Goal: Task Accomplishment & Management: Manage account settings

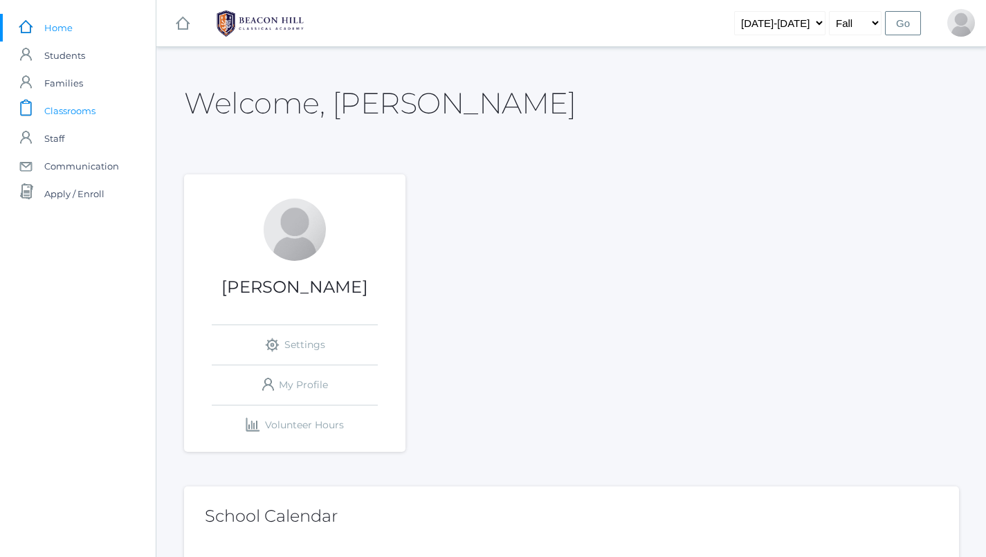
click at [92, 105] on span "Classrooms" at bounding box center [69, 111] width 51 height 28
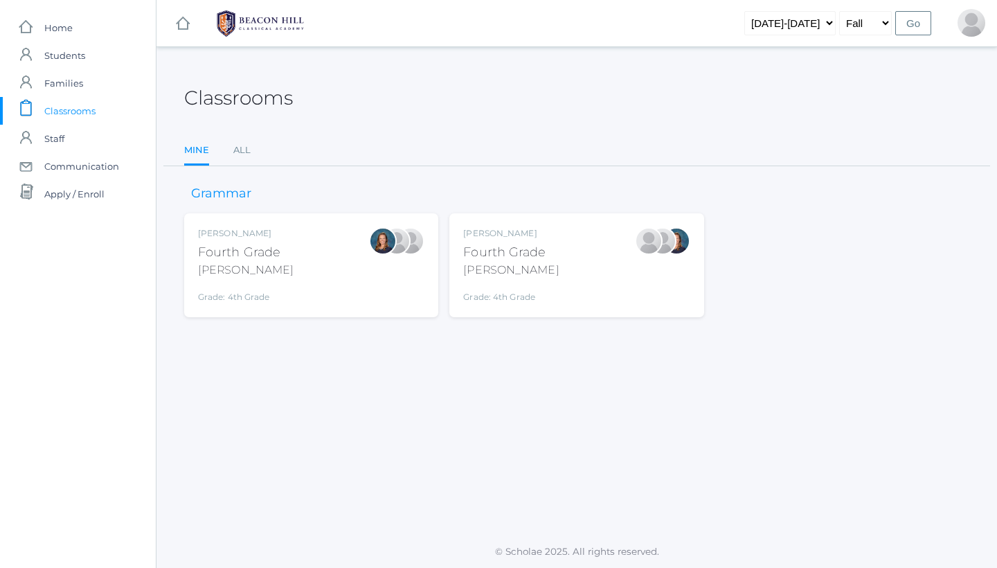
click at [593, 258] on div "Lydia Chaffin Fourth Grade Chaffin Grade: 4th Grade 04LA" at bounding box center [576, 265] width 226 height 76
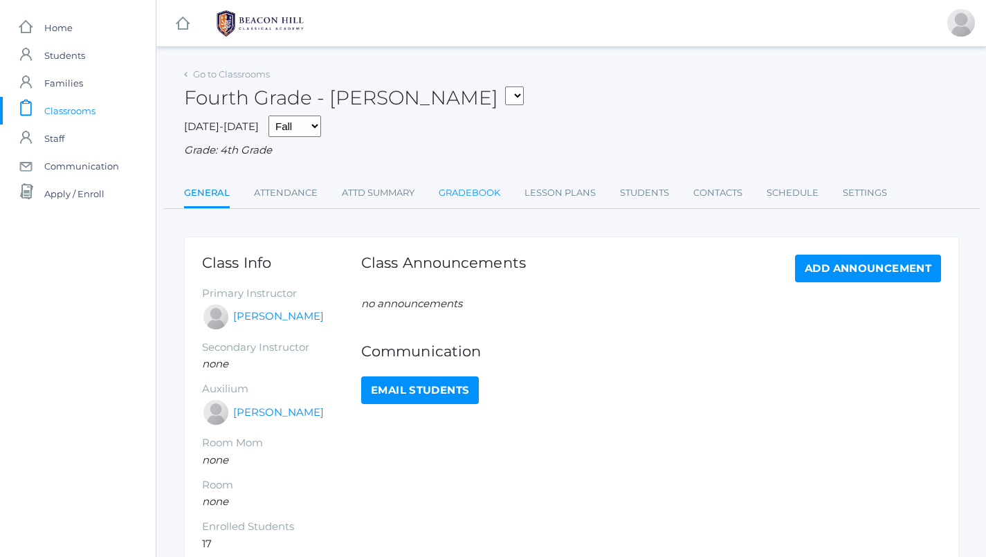
click at [497, 179] on link "Gradebook" at bounding box center [470, 193] width 62 height 28
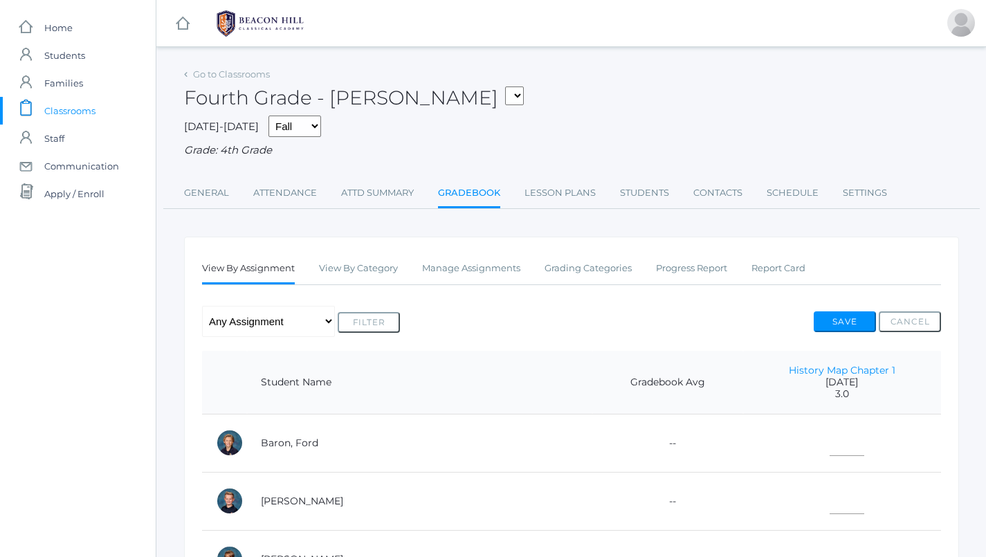
click at [454, 256] on link "Manage Assignments" at bounding box center [471, 269] width 98 height 28
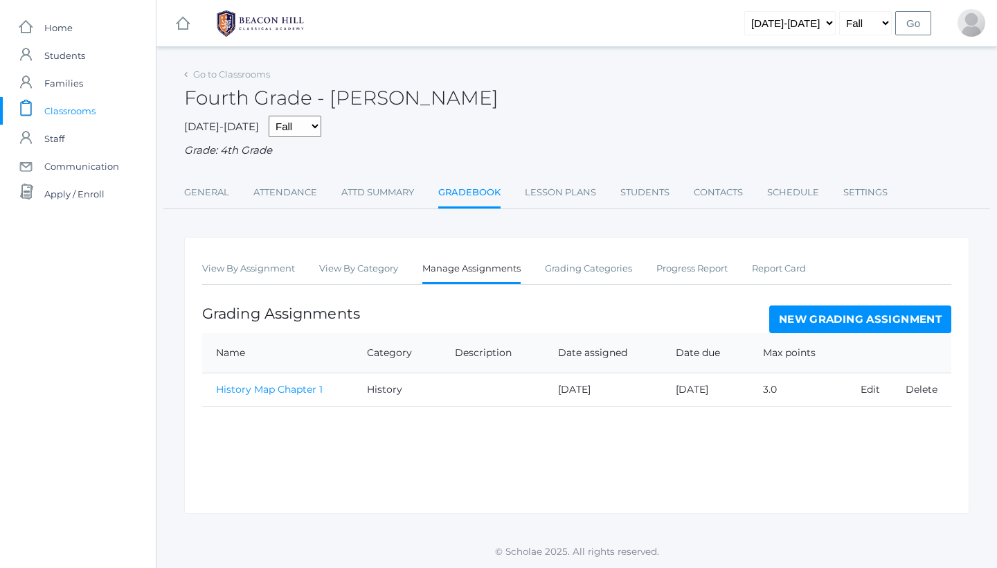
click at [298, 383] on link "History Map Chapter 1" at bounding box center [269, 389] width 107 height 12
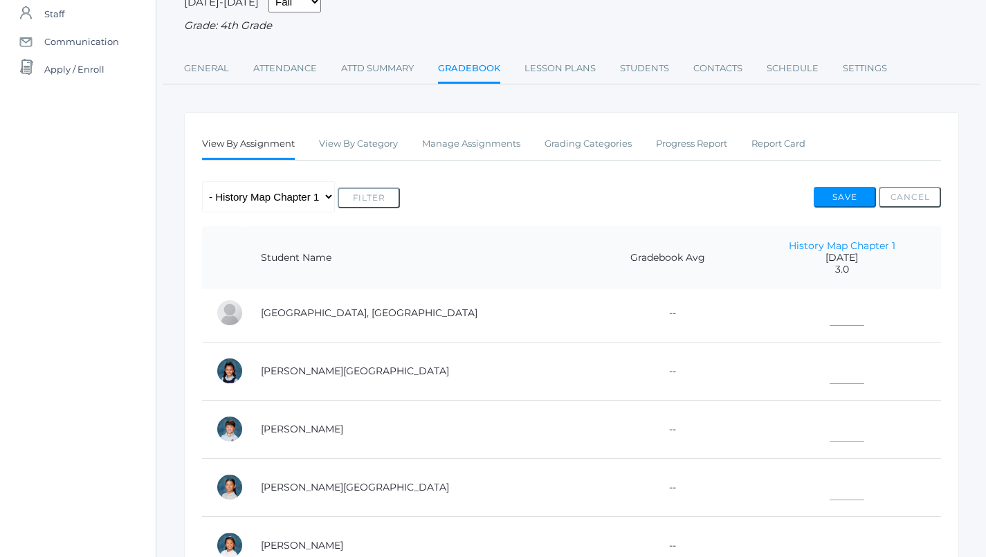
scroll to position [316, 0]
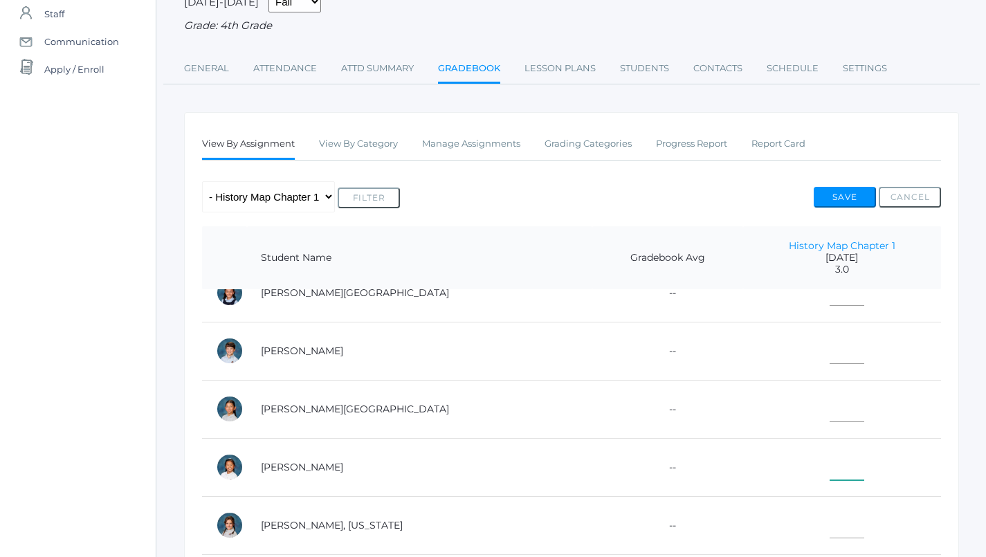
click at [830, 463] on input"] "text" at bounding box center [847, 464] width 35 height 31
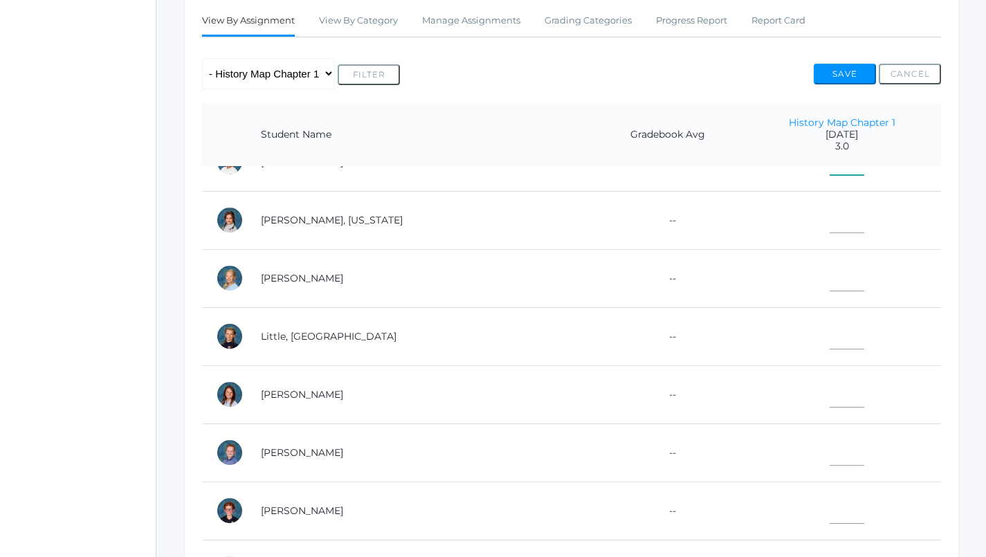
scroll to position [301, 0]
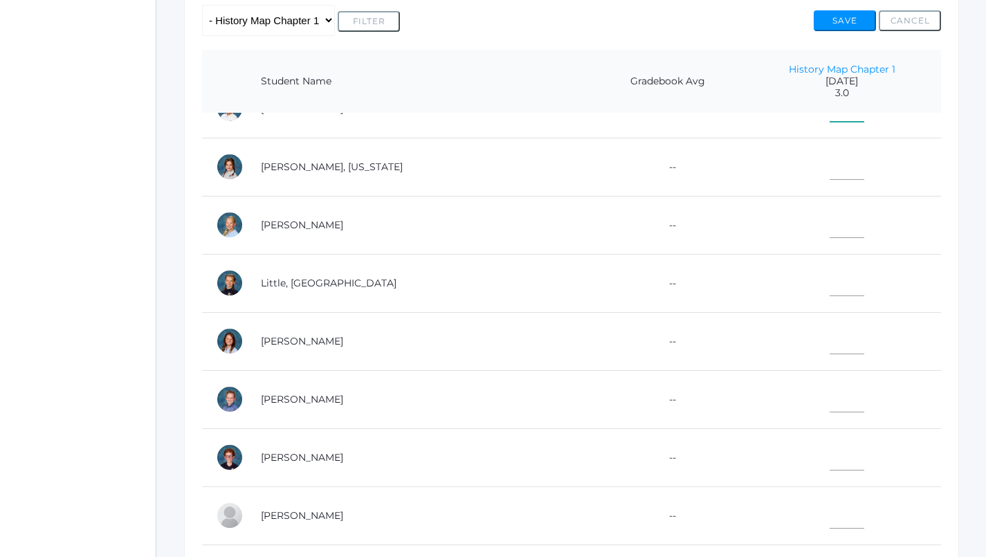
type input"] "3"
click at [830, 384] on input"] "text" at bounding box center [847, 396] width 35 height 31
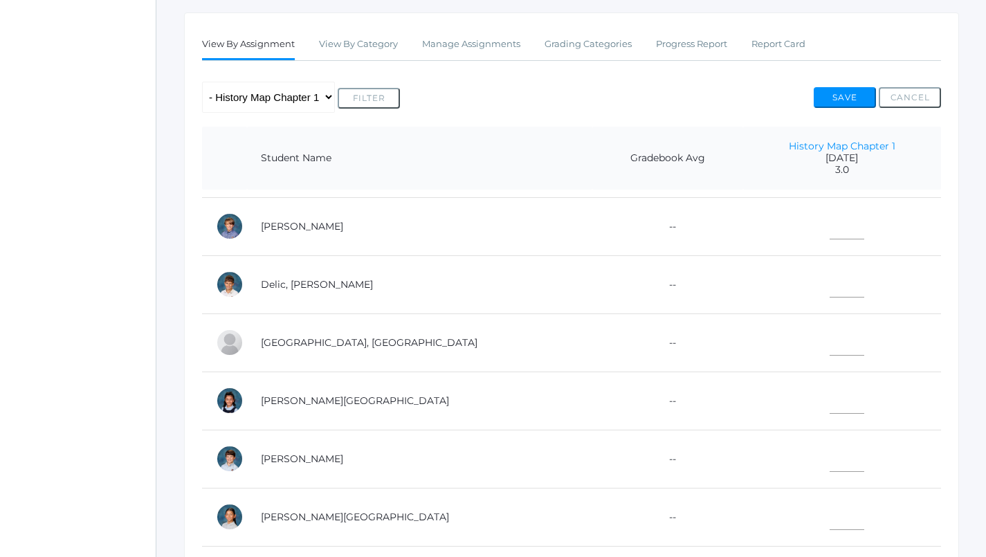
scroll to position [72, 0]
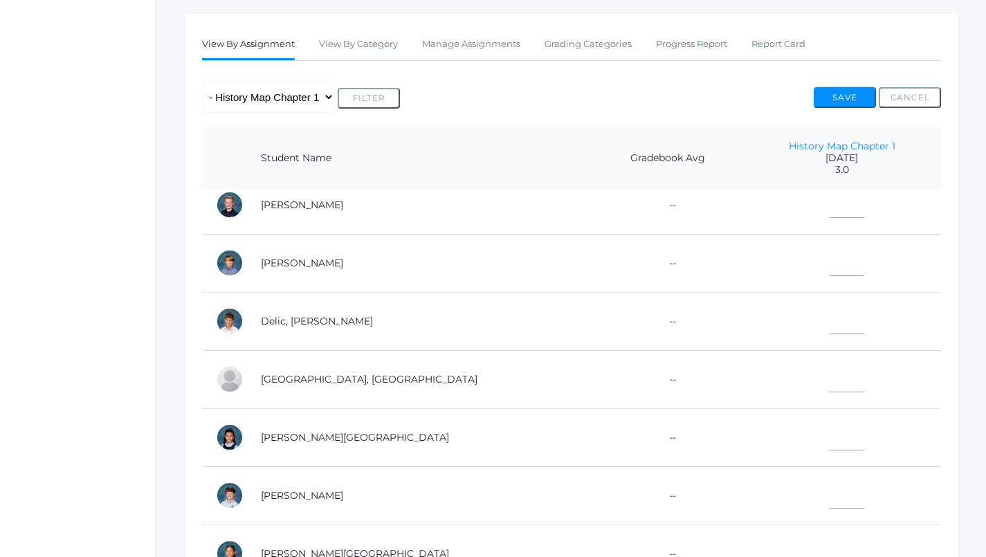
type input"] "3"
click at [830, 265] on input"] "text" at bounding box center [847, 260] width 35 height 31
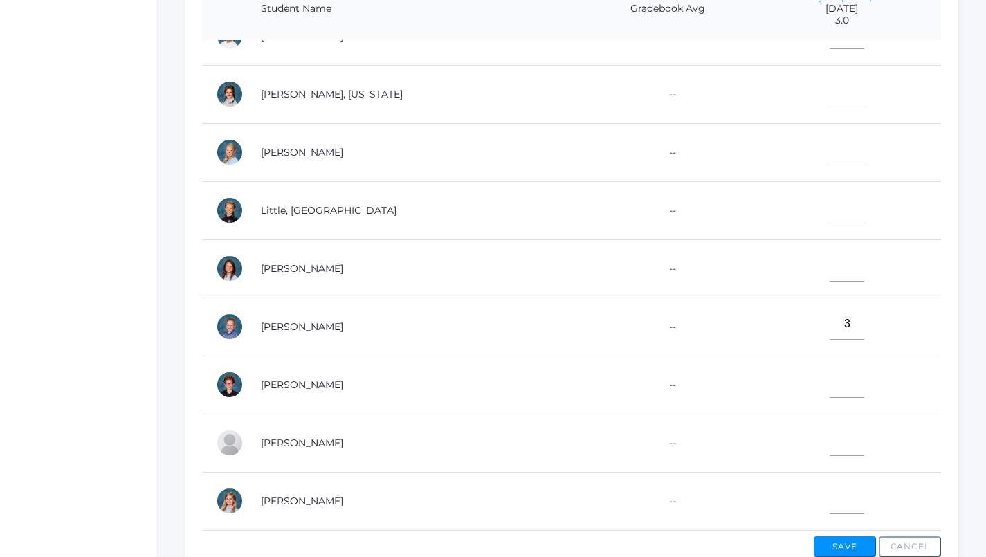
scroll to position [378, 0]
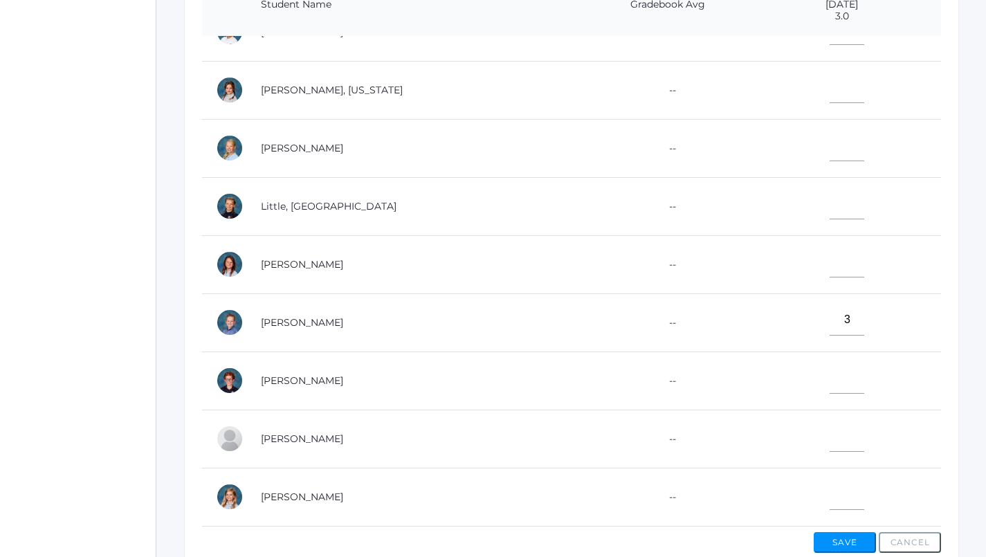
type input"] "3"
click at [830, 479] on input"] "text" at bounding box center [847, 494] width 35 height 31
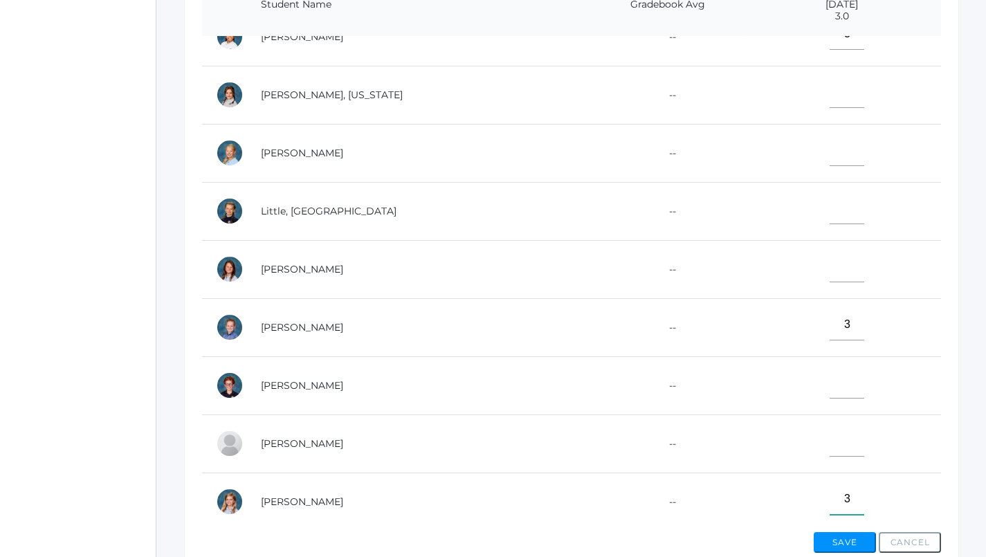
type input"] "3"
click at [830, 199] on input"] "text" at bounding box center [847, 208] width 35 height 31
type input"] "3"
click at [830, 140] on input"] "text" at bounding box center [847, 150] width 35 height 31
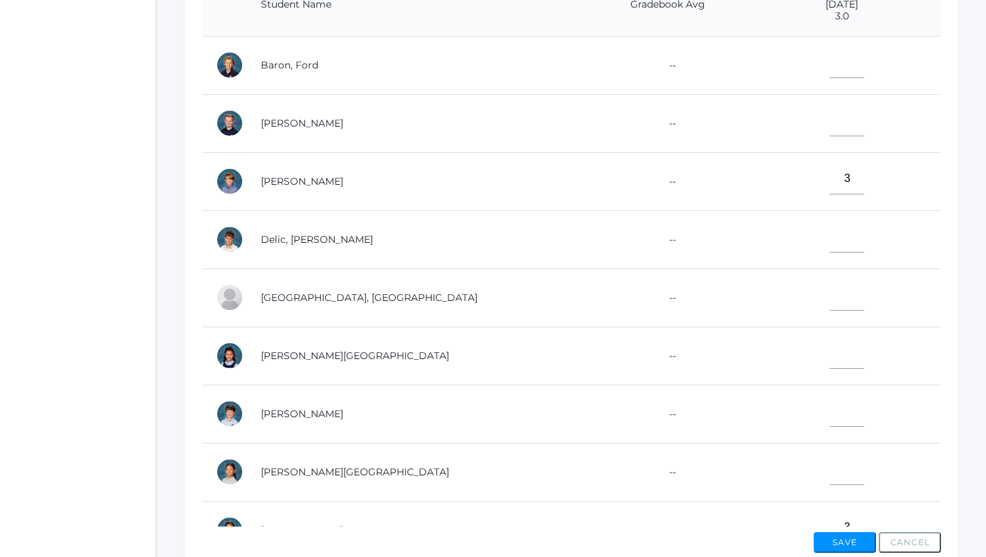
scroll to position [0, 0]
type input"] "3"
click at [830, 116] on input"] "text" at bounding box center [847, 120] width 35 height 31
type input"] "3"
click at [830, 61] on input"] "text" at bounding box center [847, 62] width 35 height 31
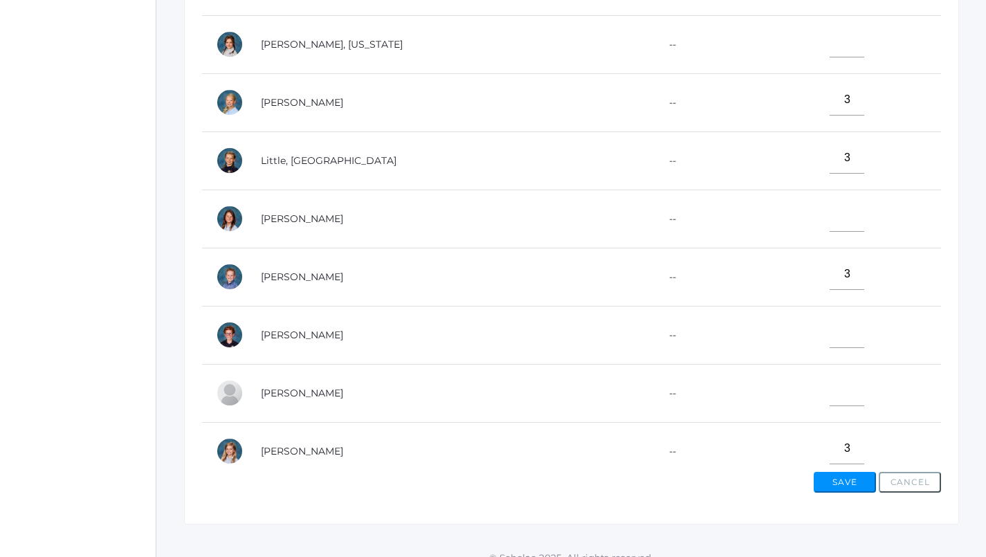
scroll to position [481, 0]
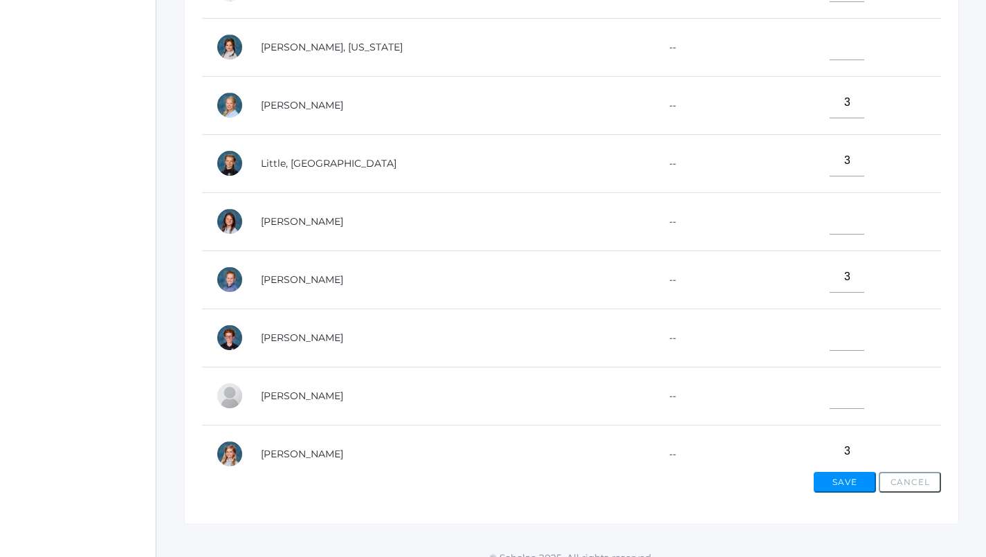
type input"] "3"
click at [830, 48] on input"] "text" at bounding box center [847, 44] width 35 height 31
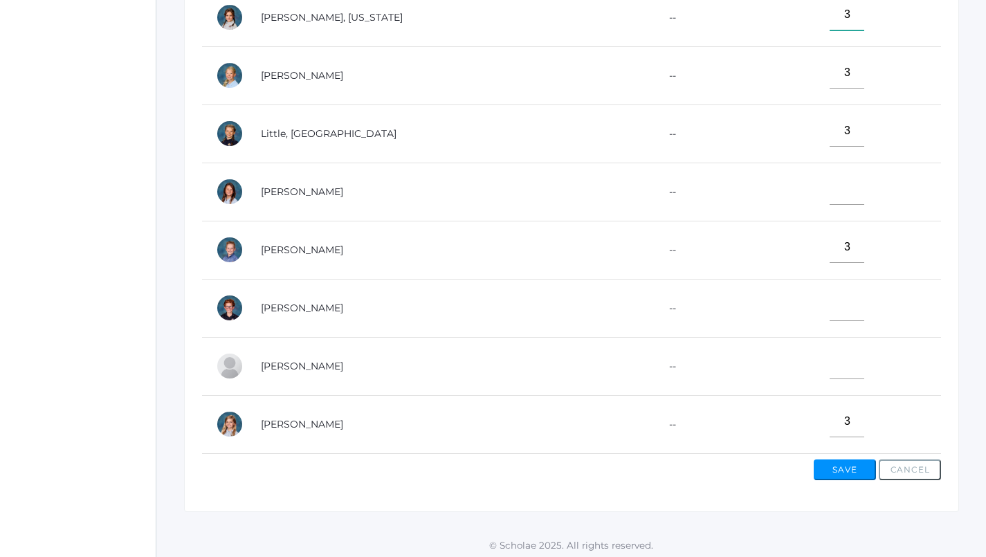
scroll to position [450, 0]
type input"] "3"
click at [830, 354] on input"] "text" at bounding box center [847, 364] width 35 height 31
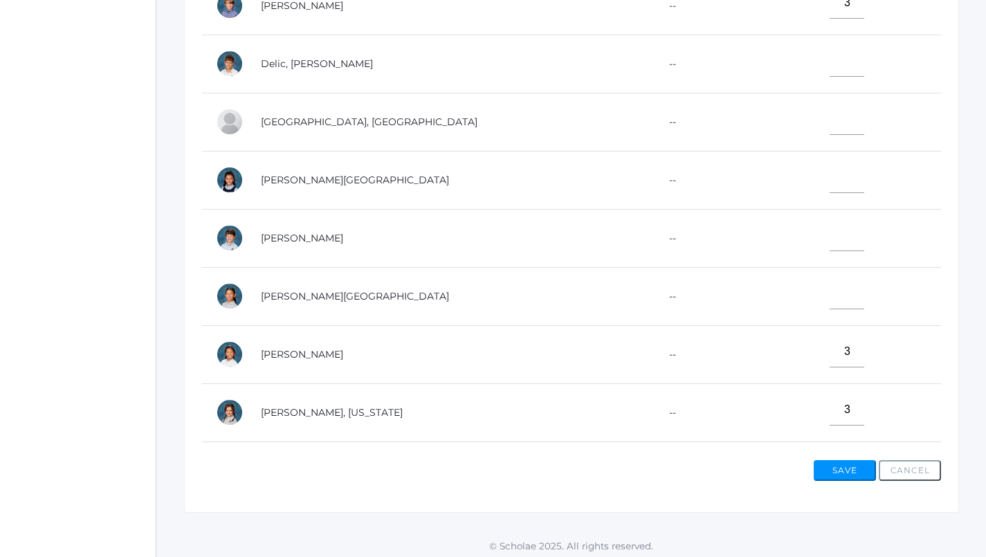
scroll to position [90, 0]
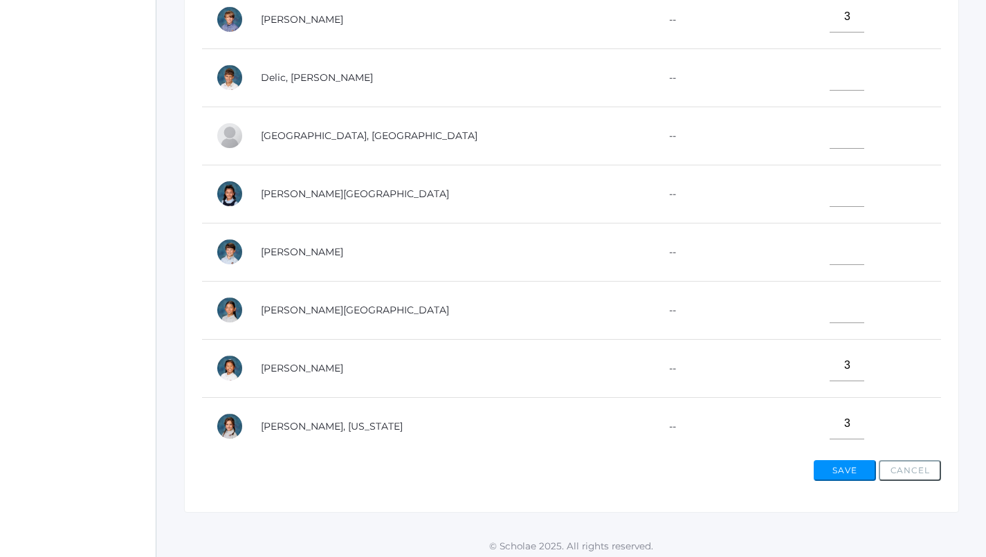
type input"] "3"
click at [830, 194] on input"] "text" at bounding box center [847, 191] width 35 height 31
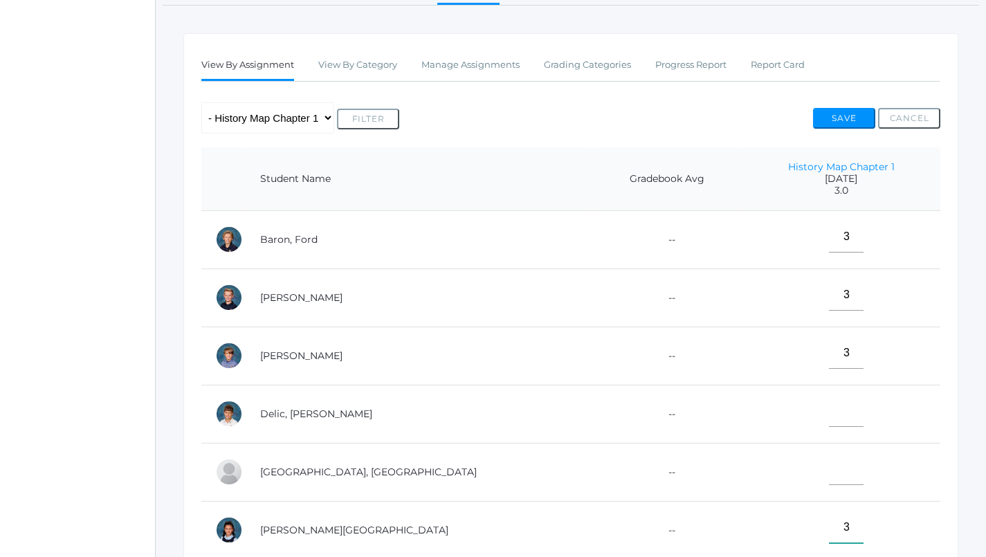
scroll to position [204, 1]
type input"] "3"
click at [855, 122] on button "Save" at bounding box center [844, 118] width 62 height 21
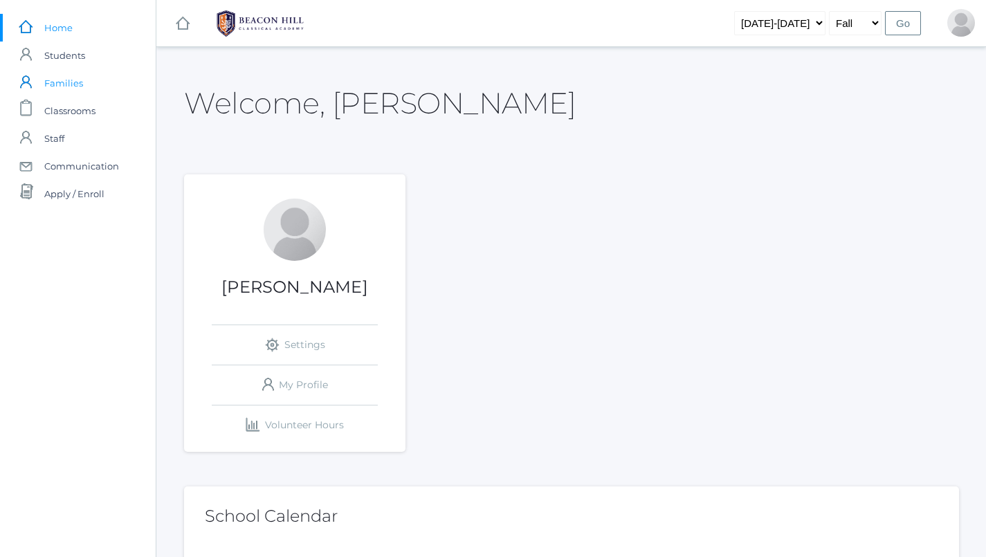
click at [66, 96] on span "Families" at bounding box center [63, 83] width 39 height 28
click at [75, 109] on span "Classrooms" at bounding box center [69, 111] width 51 height 28
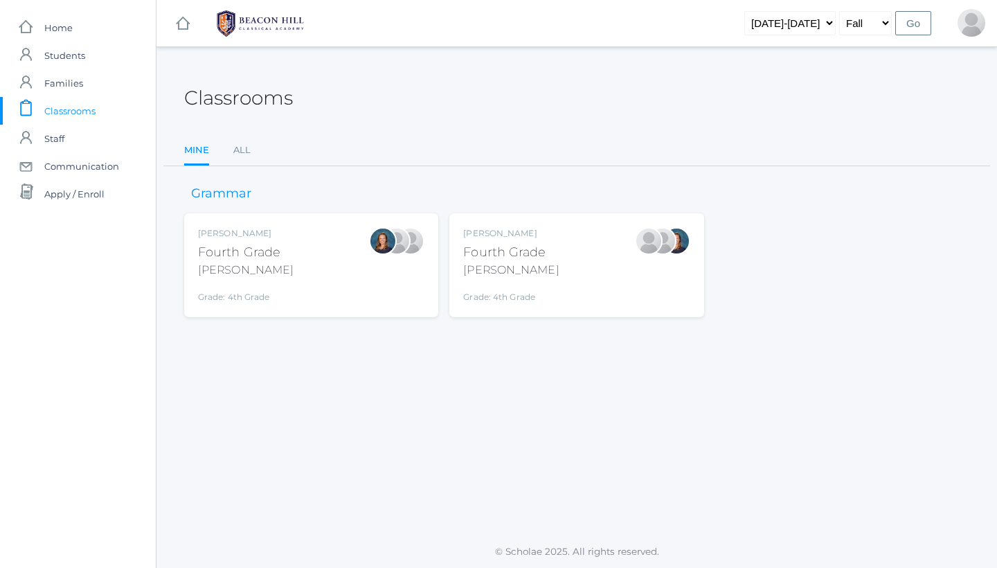
click at [471, 256] on div "Fourth Grade" at bounding box center [511, 252] width 96 height 19
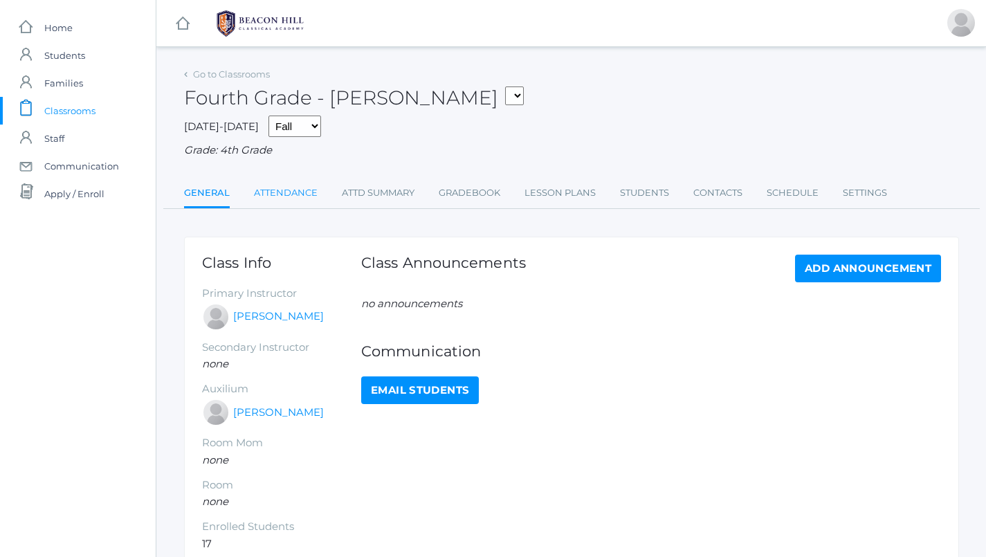
click at [287, 179] on link "Attendance" at bounding box center [286, 193] width 64 height 28
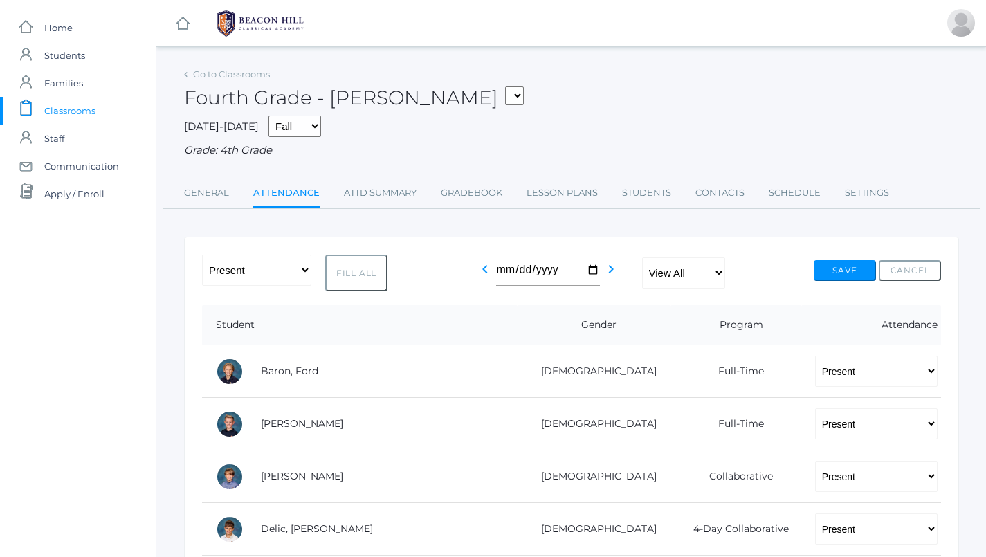
click at [287, 179] on link "Attendance" at bounding box center [286, 194] width 66 height 30
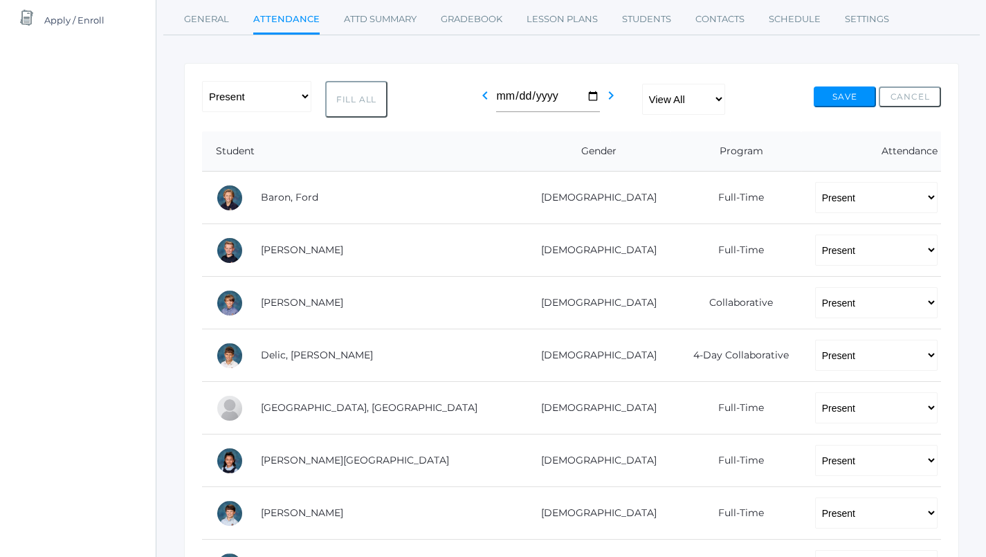
scroll to position [124, 0]
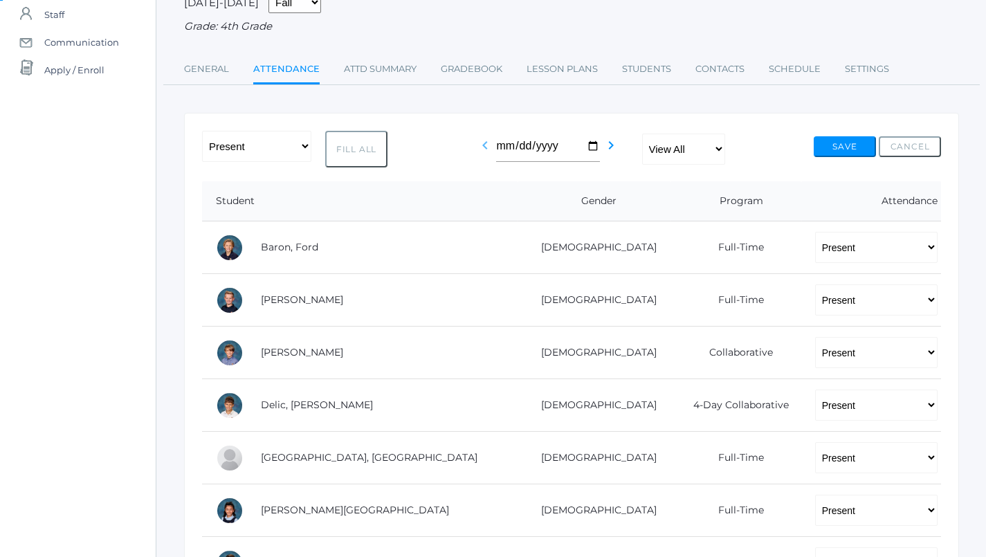
click at [494, 141] on icon "chevron_left" at bounding box center [485, 145] width 17 height 17
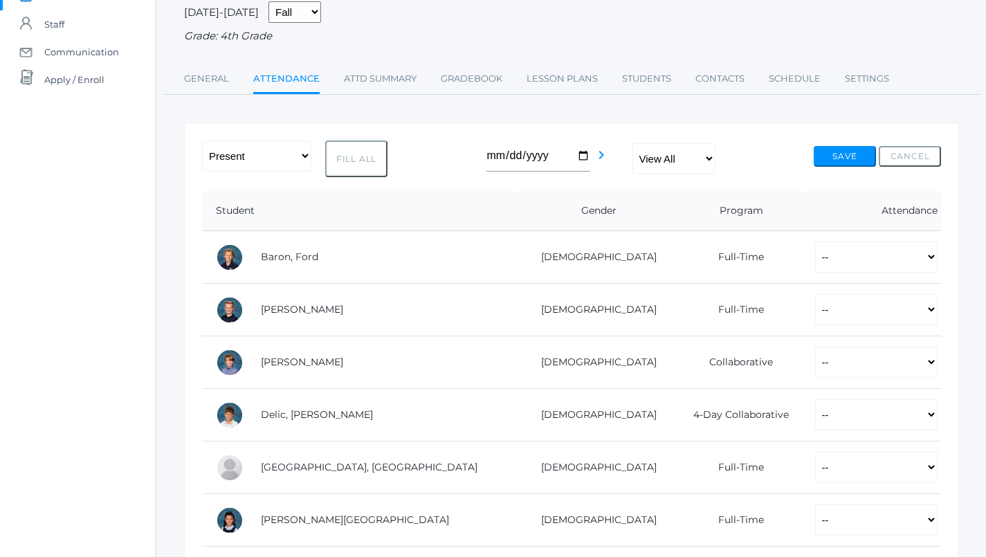
scroll to position [116, 0]
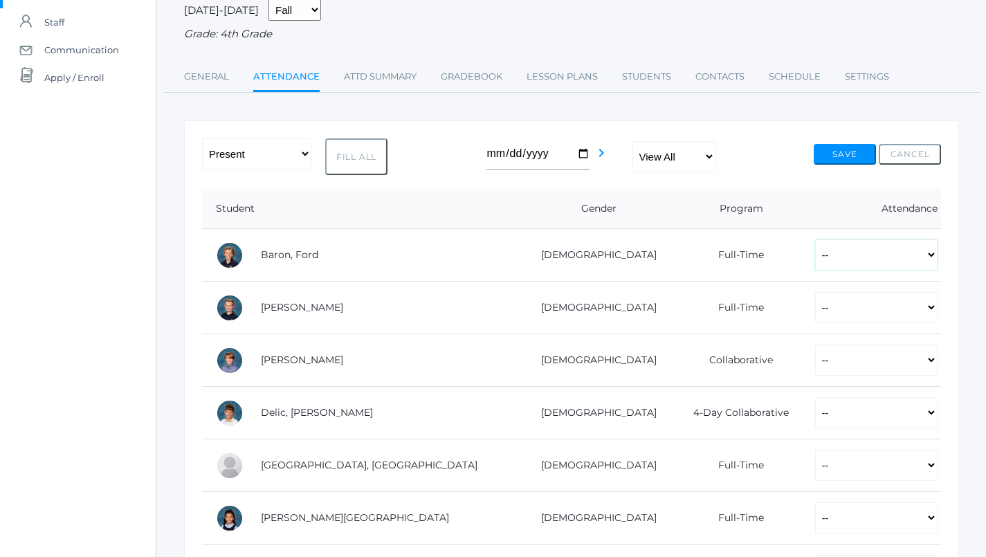
select select "P"
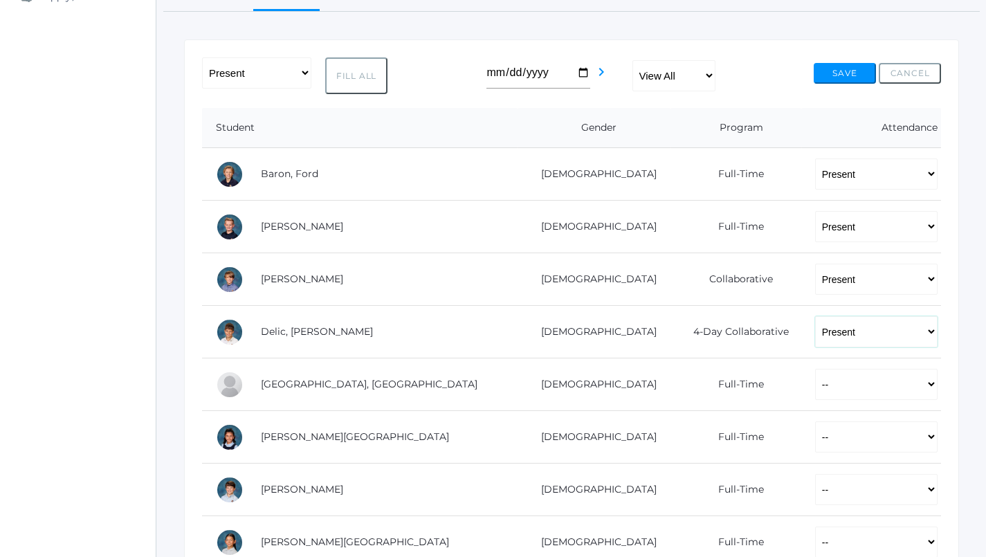
scroll to position [198, 0]
select select "P"
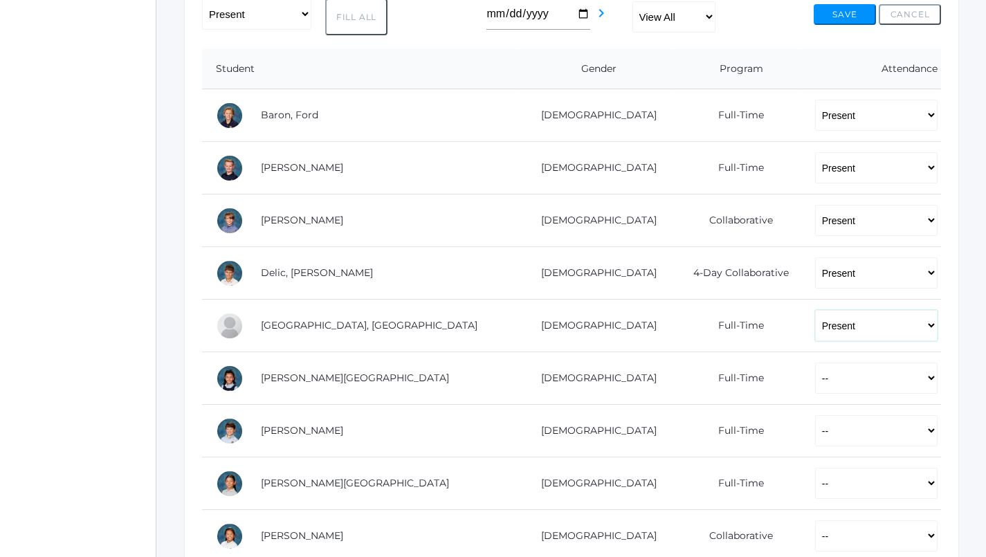
scroll to position [297, 0]
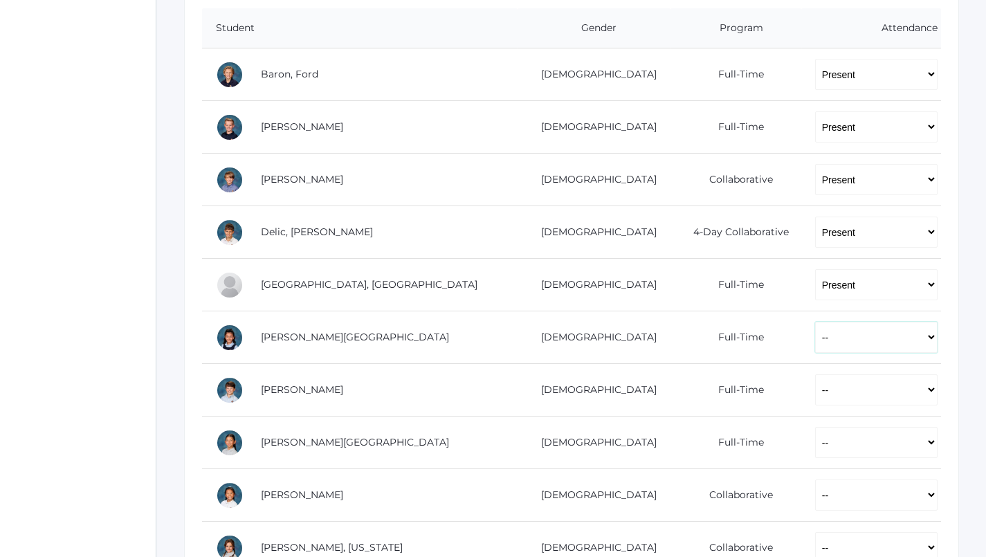
select select "P"
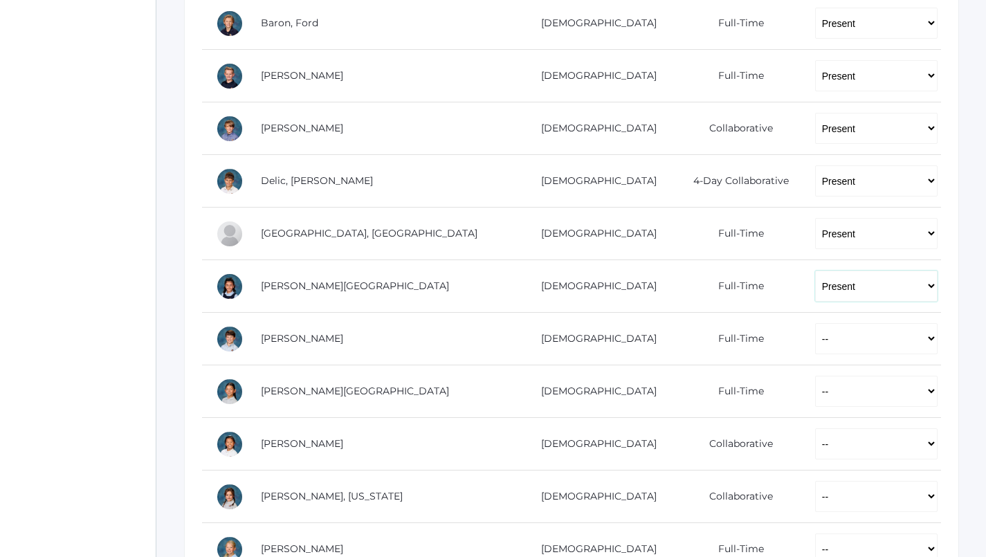
scroll to position [349, 0]
select select "P"
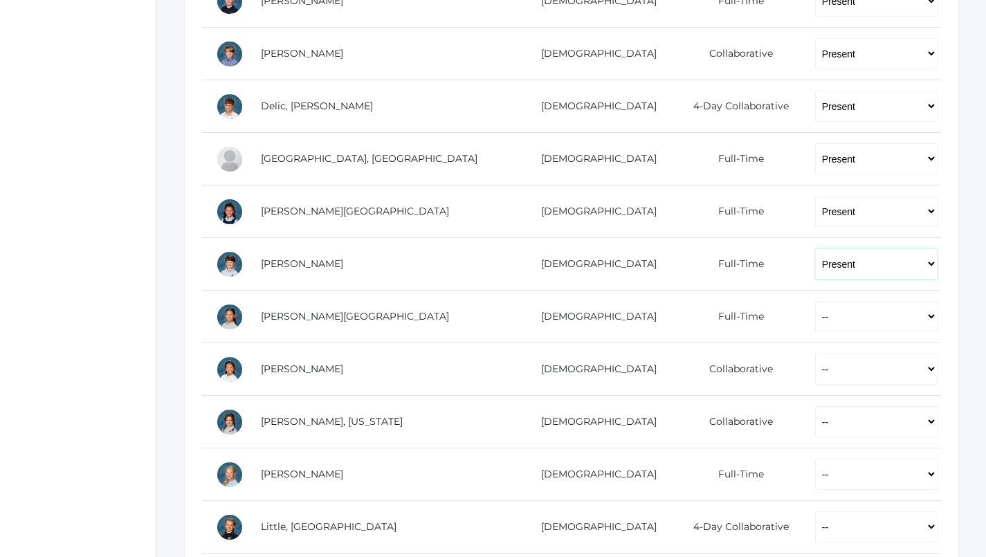
scroll to position [424, 0]
select select "P"
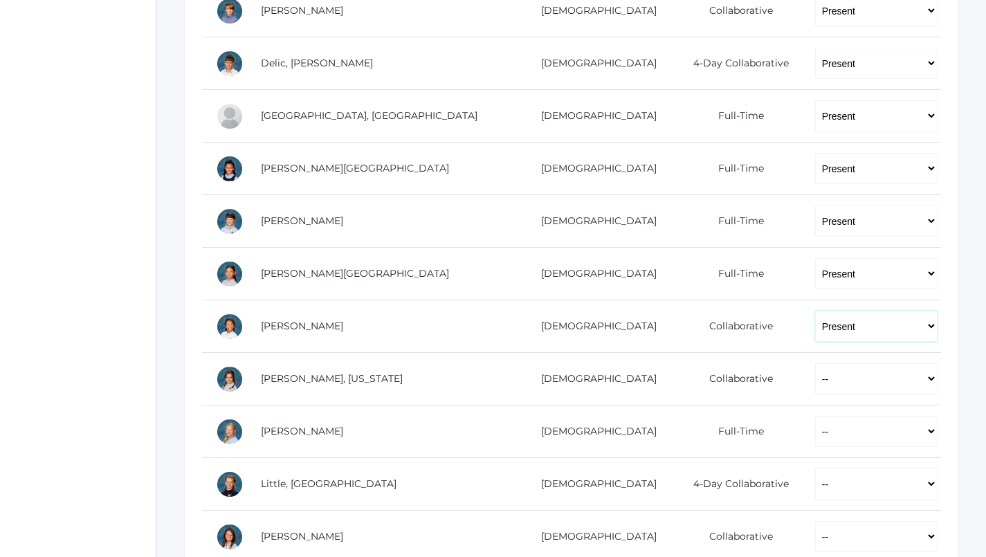
scroll to position [476, 0]
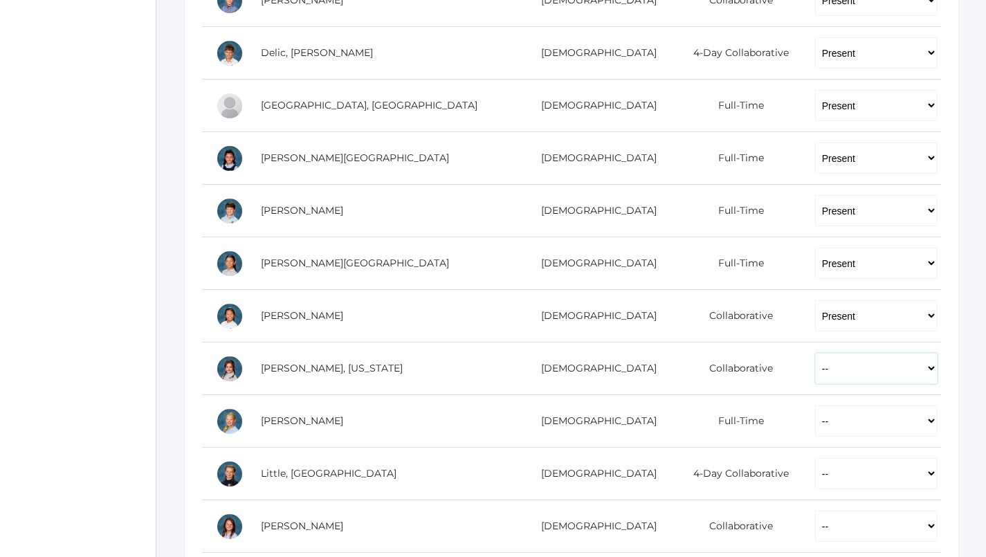
select select "P"
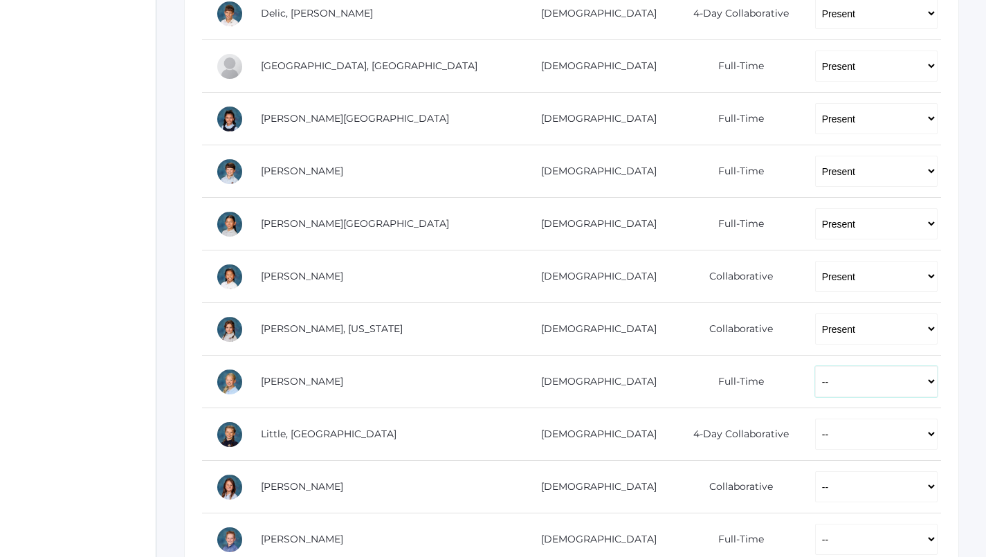
select select "P"
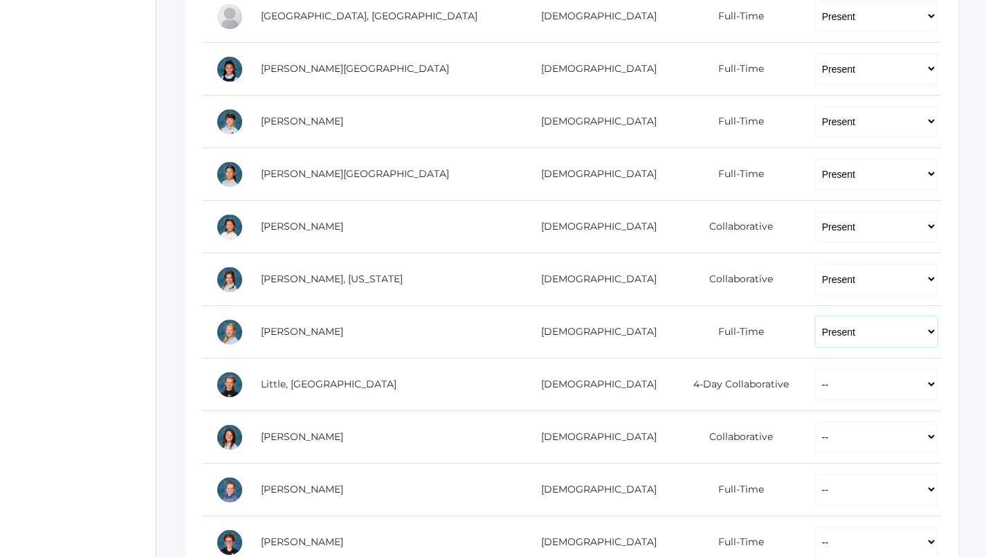
scroll to position [568, 0]
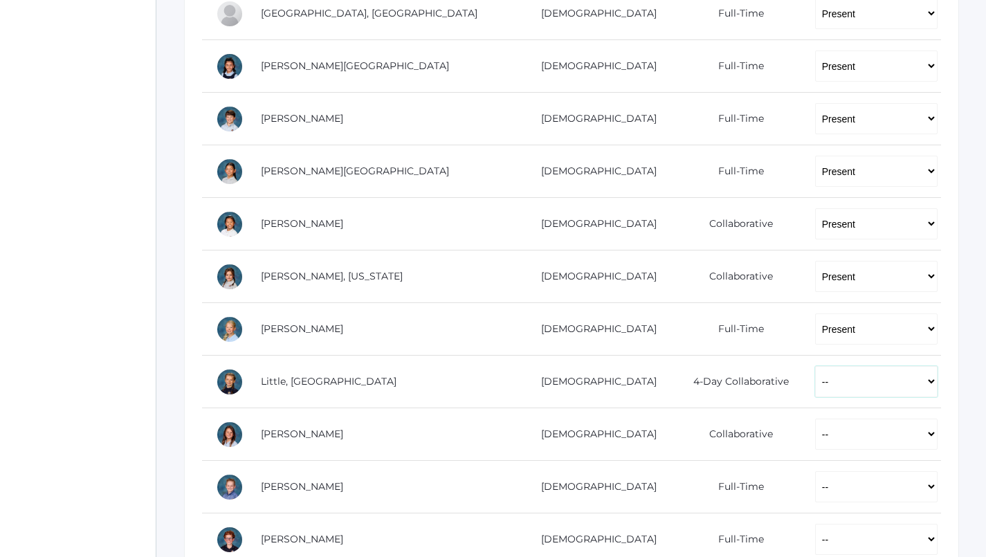
select select "P"
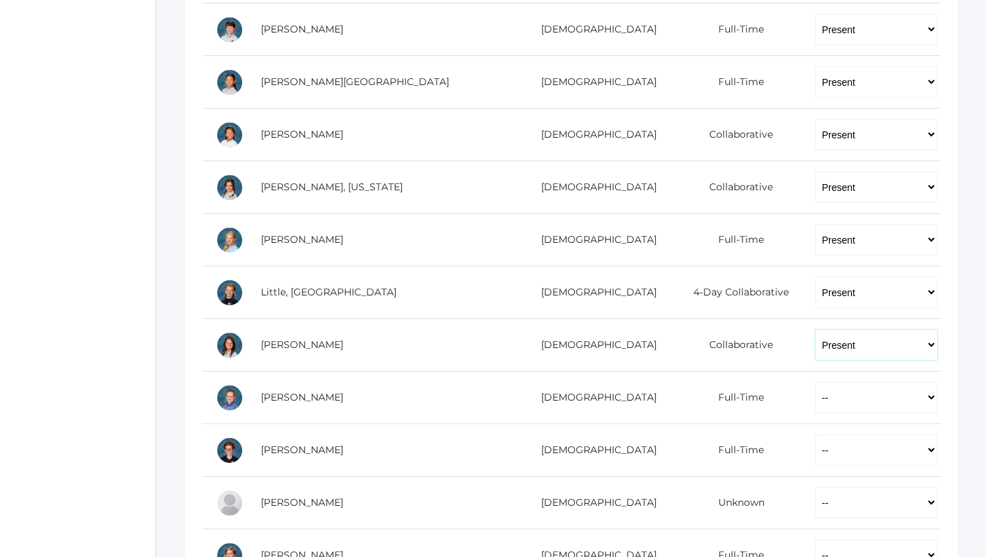
scroll to position [660, 0]
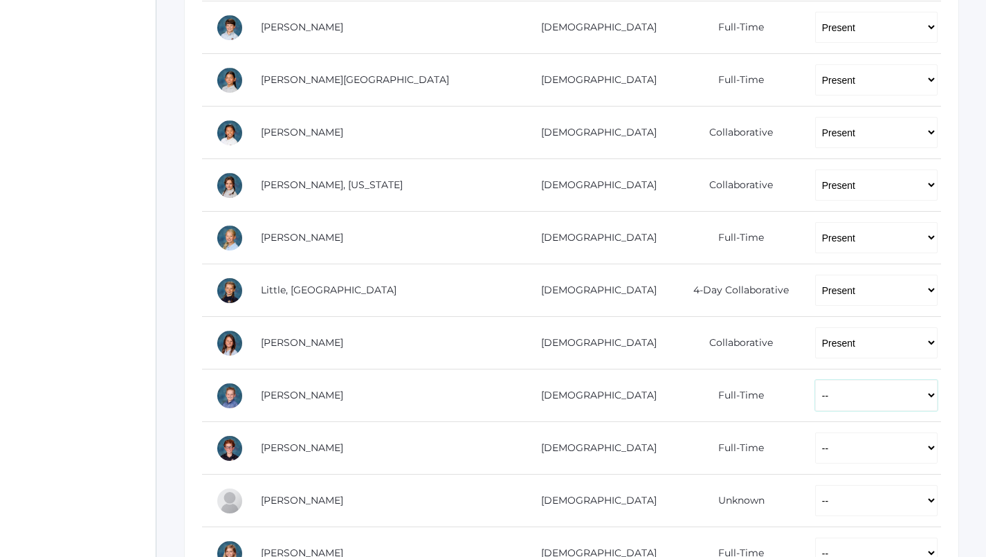
select select "P"
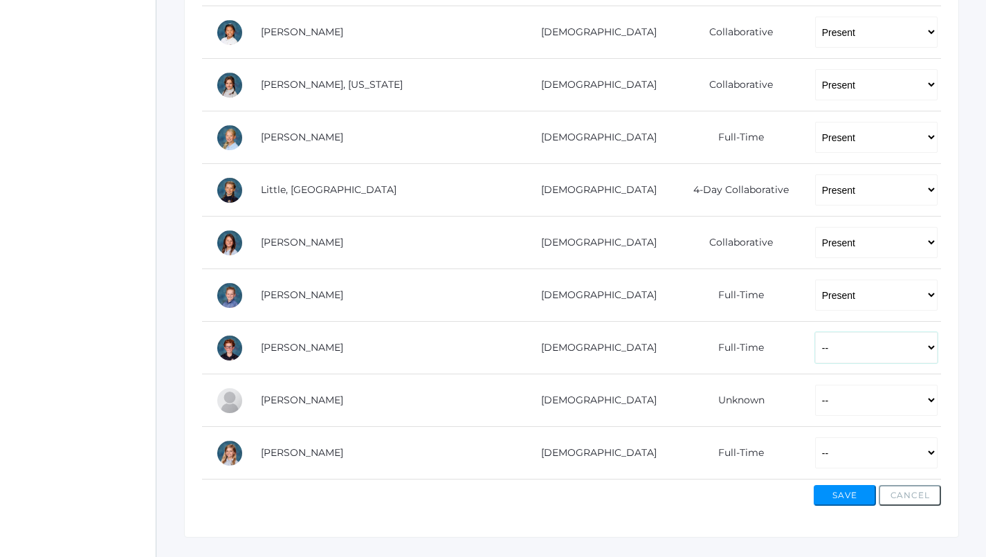
select select "AE"
select select "P"
click at [850, 492] on button "Save" at bounding box center [845, 495] width 62 height 21
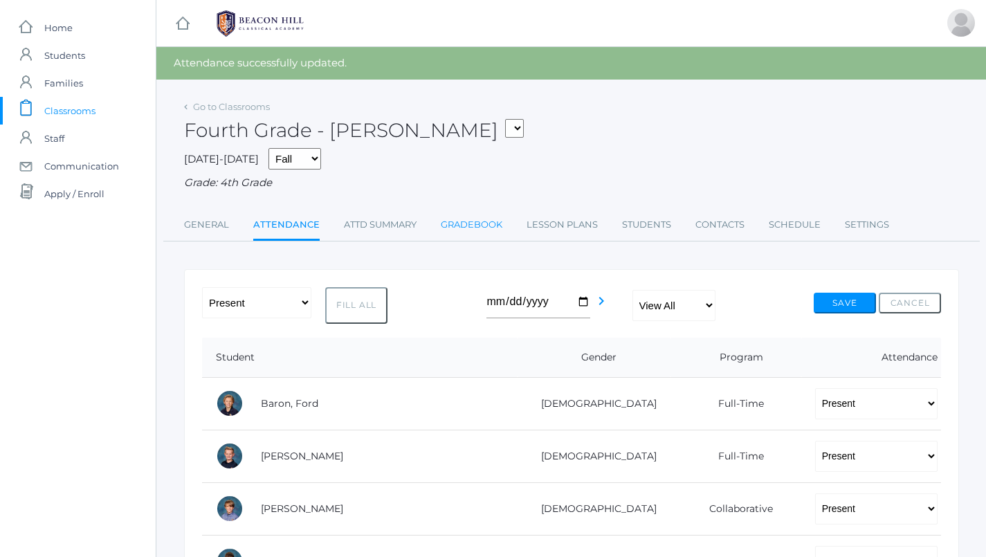
click at [488, 217] on link "Gradebook" at bounding box center [472, 225] width 62 height 28
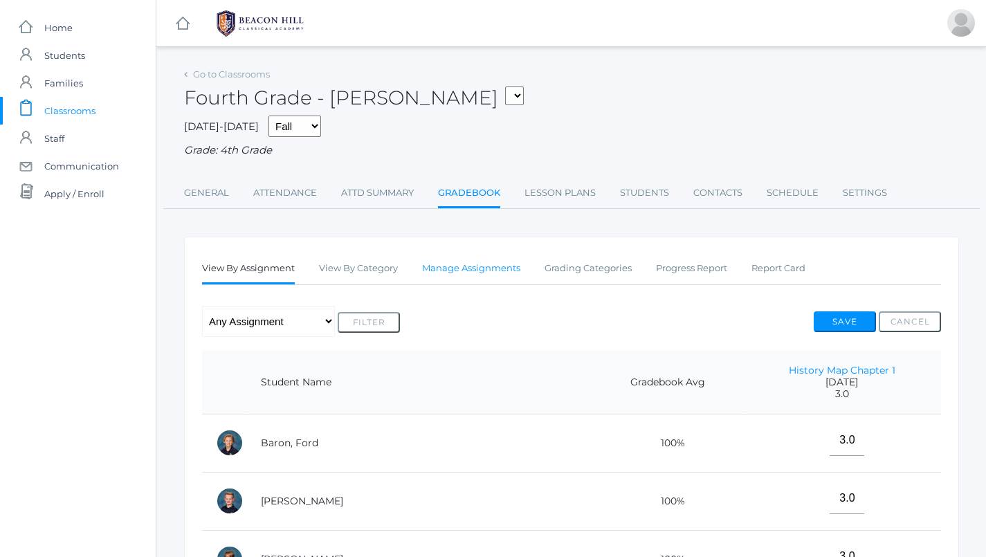
click at [482, 264] on link "Manage Assignments" at bounding box center [471, 269] width 98 height 28
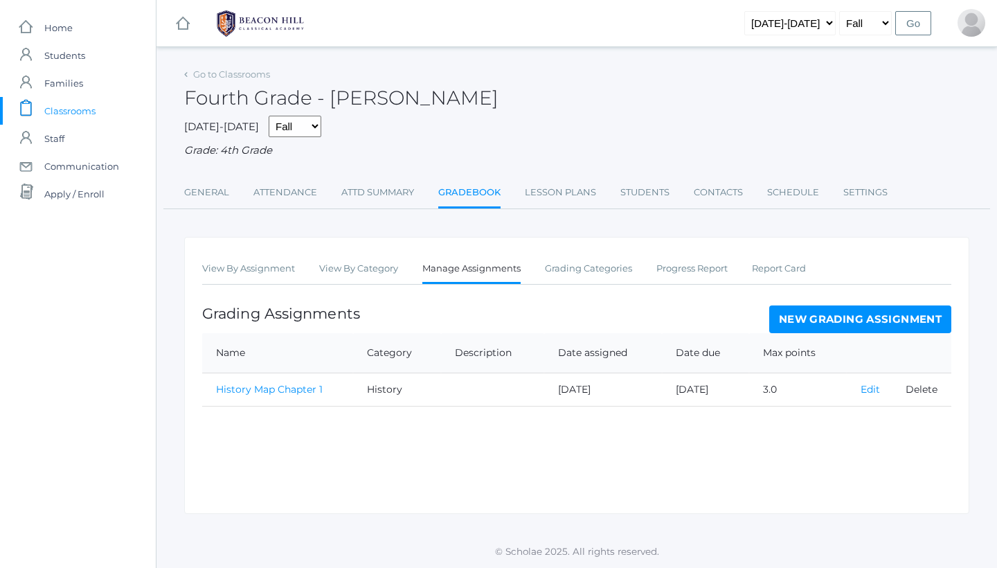
click at [874, 384] on link "Edit" at bounding box center [869, 389] width 19 height 12
click at [789, 312] on link "New Grading Assignment" at bounding box center [860, 319] width 182 height 28
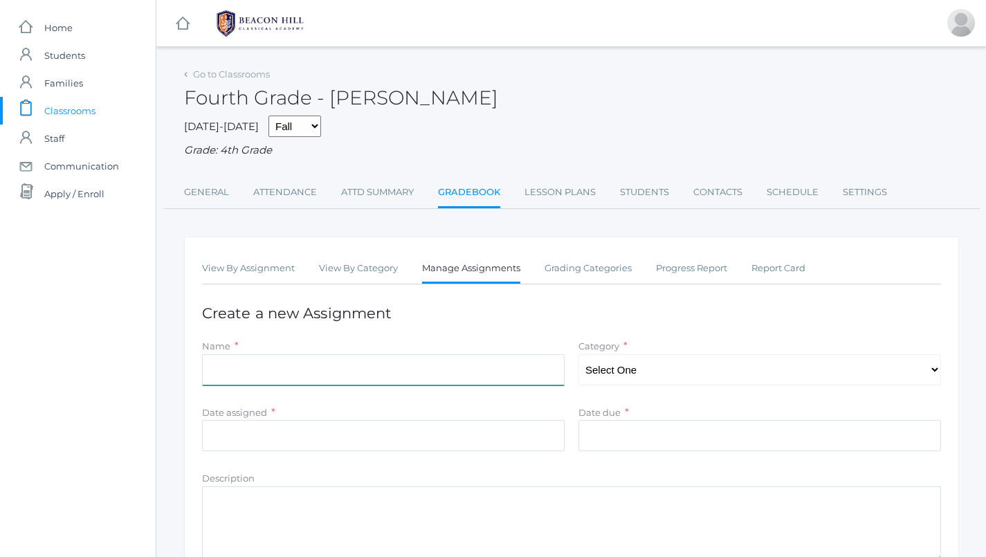
click at [278, 368] on input "Name" at bounding box center [383, 369] width 363 height 31
type input "Independent Practice"
click at [608, 255] on link "Grading Categories" at bounding box center [588, 269] width 87 height 28
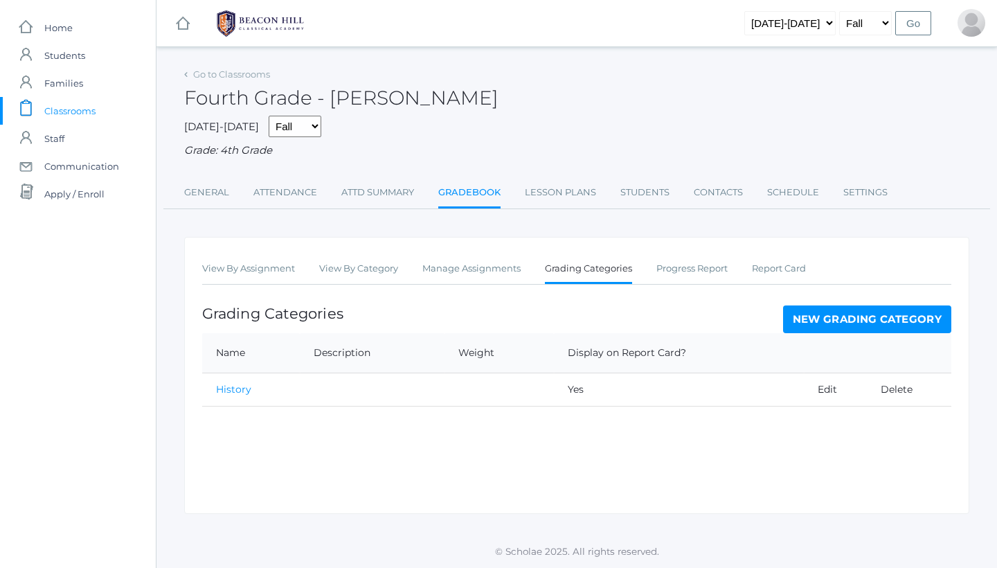
click at [860, 311] on link "New Grading Category" at bounding box center [867, 319] width 169 height 28
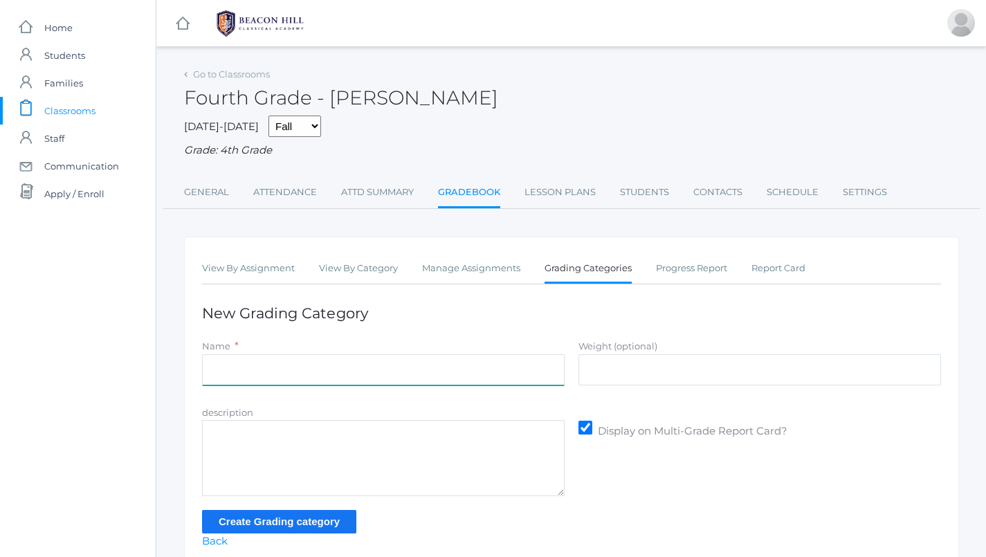
click at [426, 354] on input "Name" at bounding box center [383, 369] width 363 height 31
type input "Math"
click at [301, 511] on input "Create Grading category" at bounding box center [279, 521] width 154 height 23
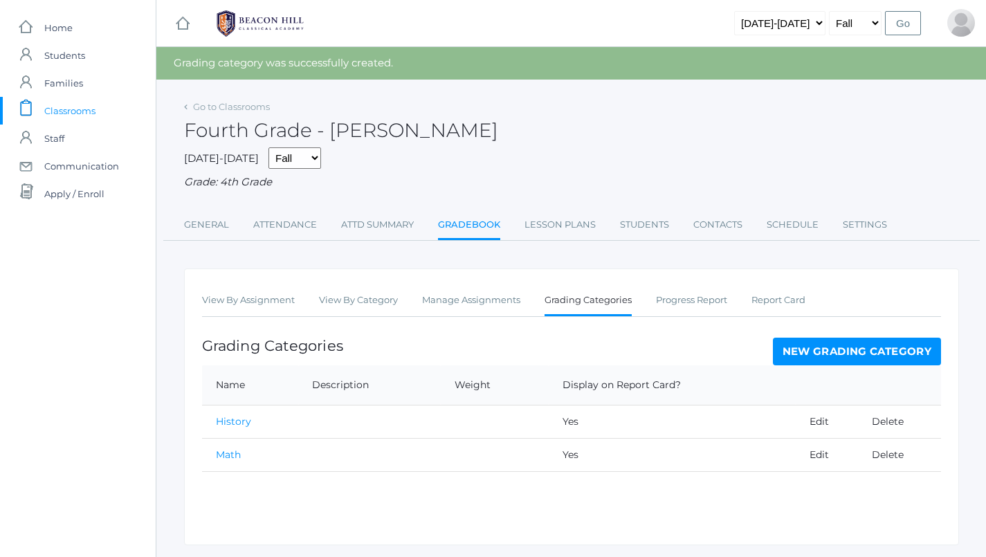
click at [842, 338] on link "New Grading Category" at bounding box center [857, 352] width 169 height 28
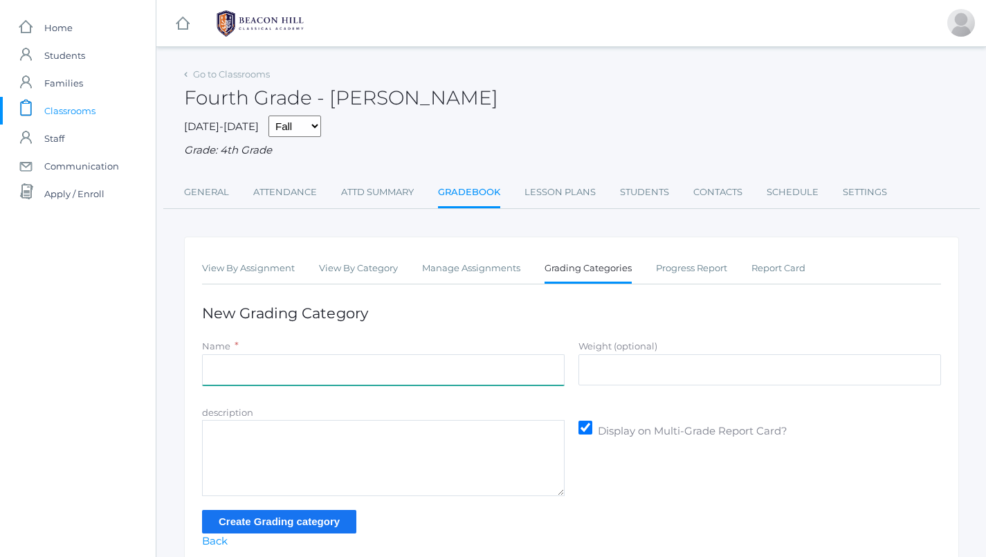
click at [426, 370] on input "Name" at bounding box center [383, 369] width 363 height 31
type input "Science"
click at [290, 520] on input "Create Grading category" at bounding box center [279, 521] width 154 height 23
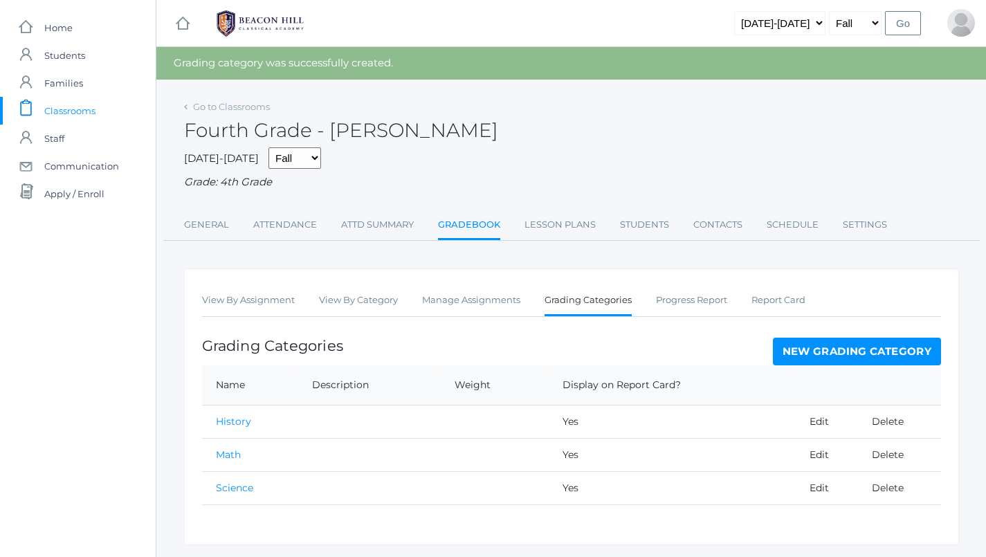
click at [881, 342] on link "New Grading Category" at bounding box center [857, 352] width 169 height 28
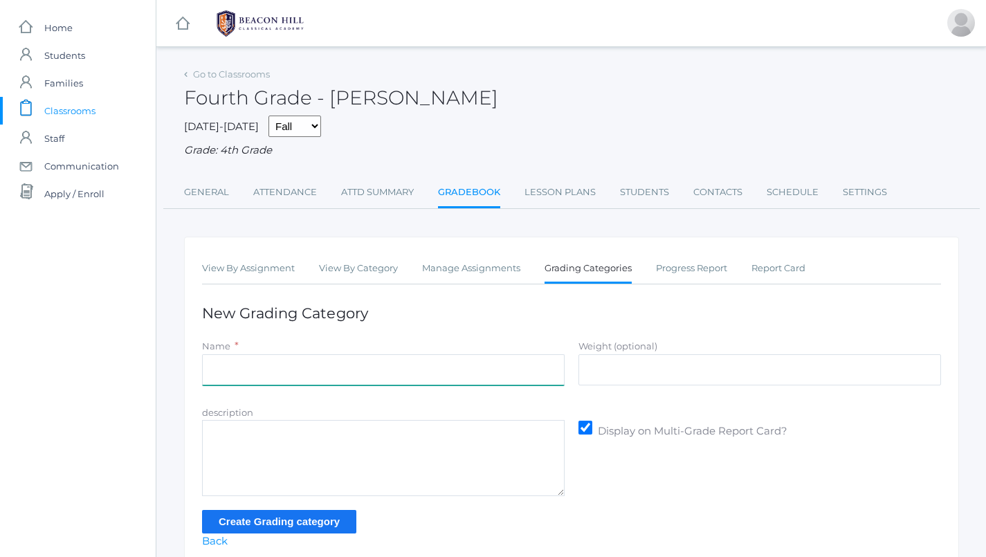
click at [278, 366] on input "Name" at bounding box center [383, 369] width 363 height 31
type input "[PERSON_NAME]/Grammar"
click at [249, 519] on input "Create Grading category" at bounding box center [279, 521] width 154 height 23
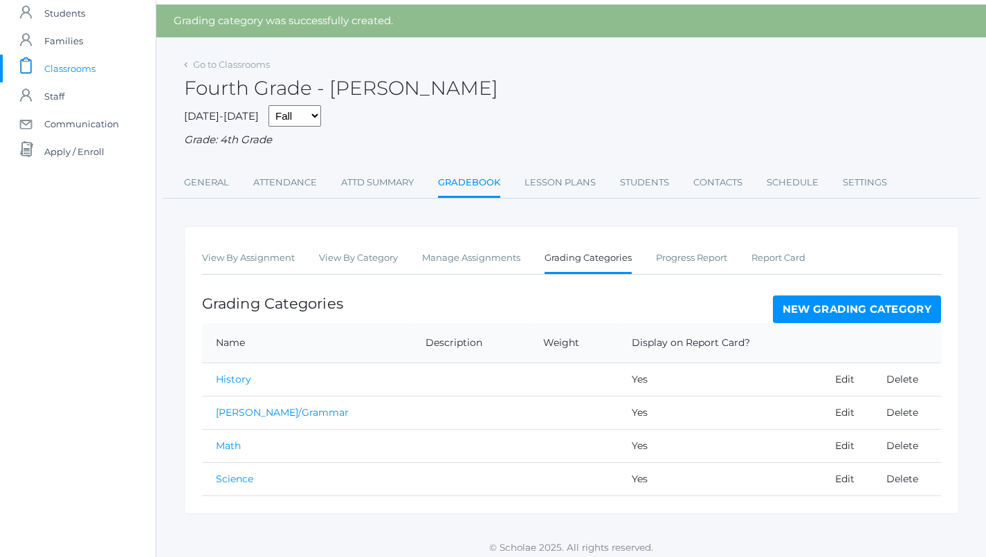
scroll to position [42, 0]
click at [813, 298] on link "New Grading Category" at bounding box center [857, 310] width 169 height 28
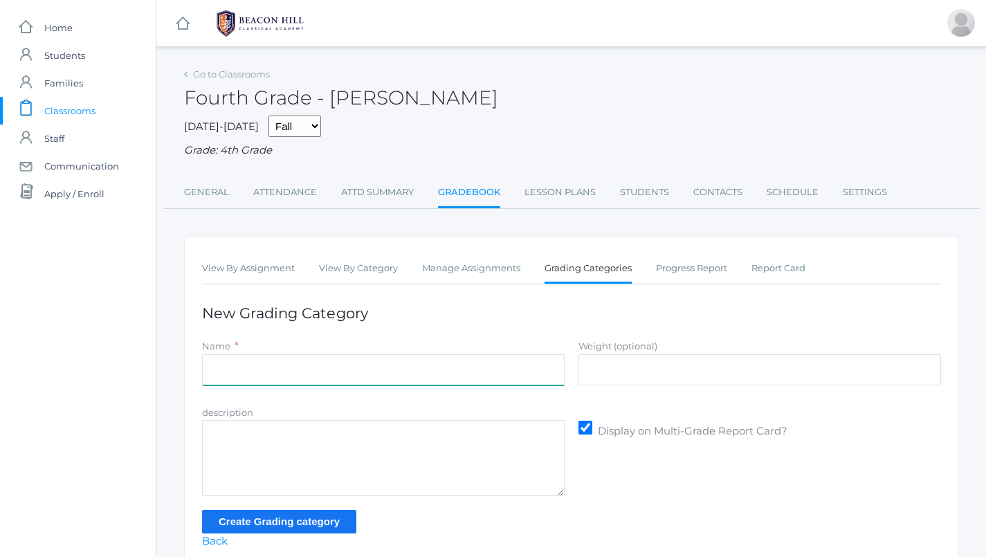
click at [424, 354] on input "Name" at bounding box center [383, 369] width 363 height 31
type input "Literature"
click at [337, 305] on h1 "New Grading Category" at bounding box center [571, 313] width 739 height 16
click at [327, 368] on input "Literature" at bounding box center [383, 369] width 363 height 31
click at [325, 514] on input "Create Grading category" at bounding box center [279, 521] width 154 height 23
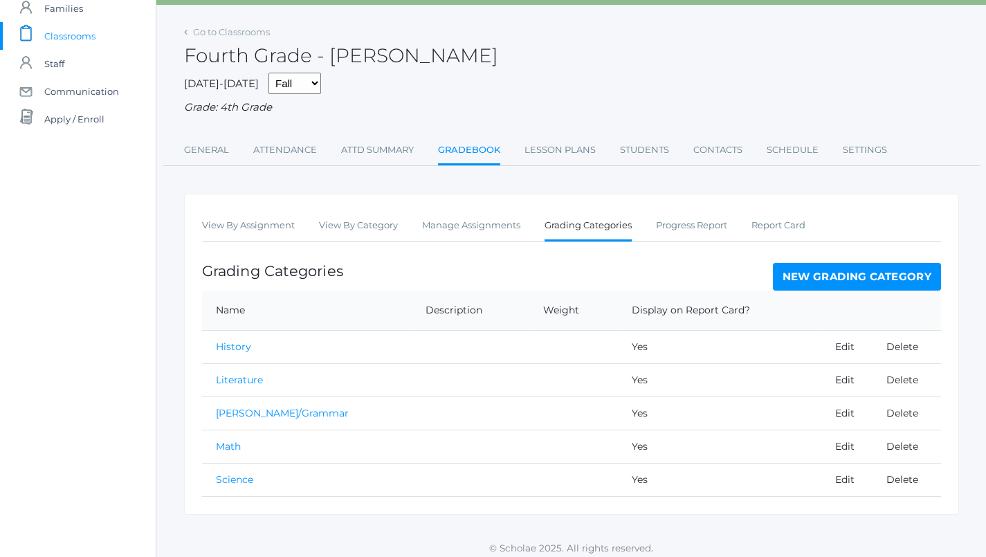
scroll to position [75, 0]
click at [822, 269] on link "New Grading Category" at bounding box center [857, 277] width 169 height 28
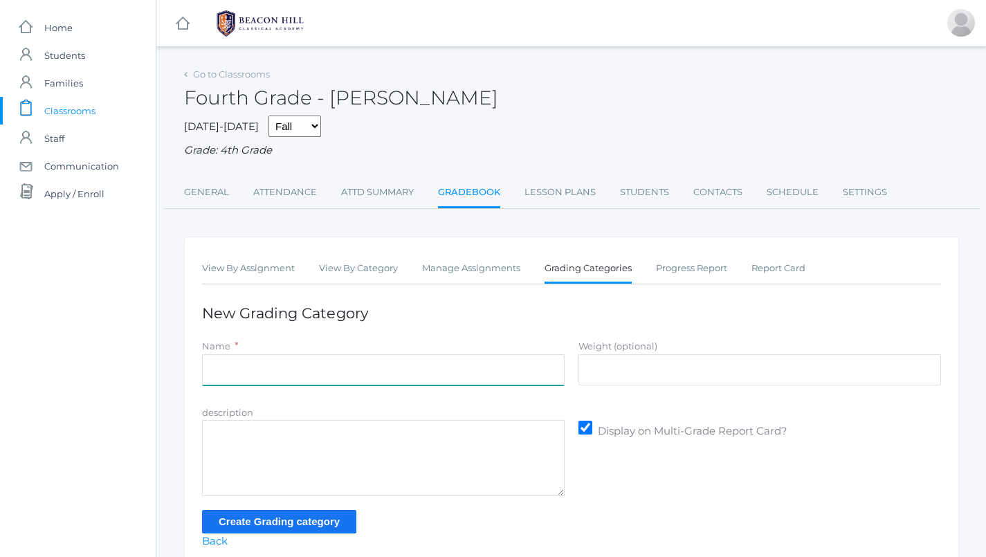
click at [460, 355] on input "Name" at bounding box center [383, 369] width 363 height 31
type input "Memory"
click at [331, 518] on input "Create Grading category" at bounding box center [279, 521] width 154 height 23
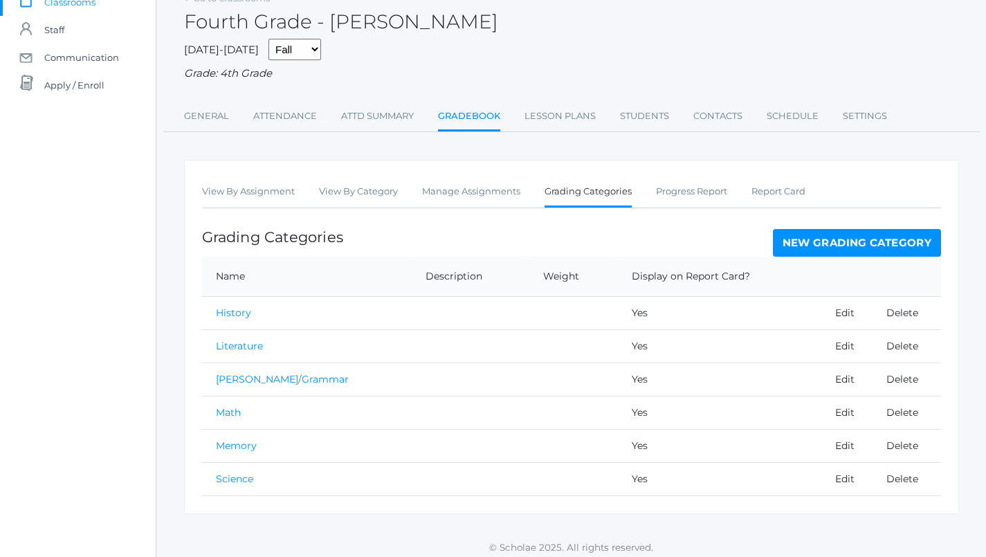
scroll to position [108, 0]
click at [454, 200] on li "Manage Assignments" at bounding box center [471, 194] width 98 height 30
click at [449, 186] on link "Manage Assignments" at bounding box center [471, 193] width 98 height 28
